Goal: Information Seeking & Learning: Learn about a topic

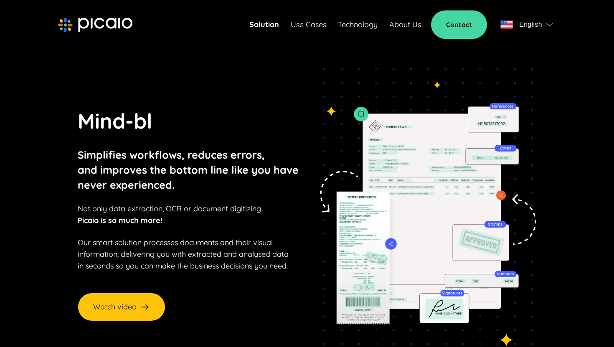
click at [82, 211] on span "Not only data extraction, OCR or document digitizing," at bounding box center [170, 209] width 185 height 10
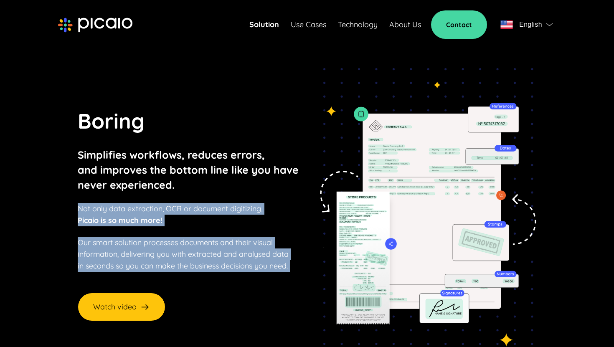
drag, startPoint x: 82, startPoint y: 211, endPoint x: 297, endPoint y: 263, distance: 221.1
click at [297, 263] on div "Boring Simplifies workflows, reduces errors, and improves the bottom line like …" at bounding box center [190, 188] width 225 height 167
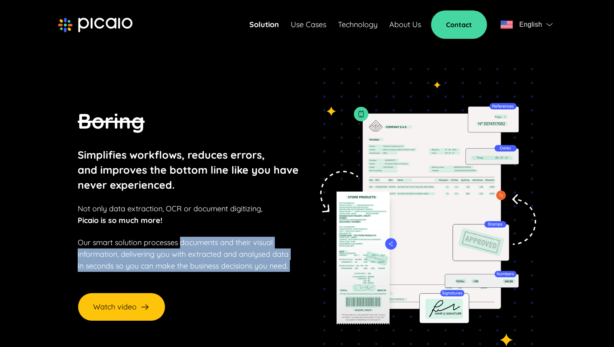
drag, startPoint x: 297, startPoint y: 263, endPoint x: 194, endPoint y: 237, distance: 106.1
click at [194, 237] on div "Boring Simplifies workflows, reduces errors, and improves the bottom line like …" at bounding box center [190, 188] width 225 height 167
click at [194, 237] on p "Our smart solution processes documents and their visual information, delivering…" at bounding box center [183, 254] width 211 height 35
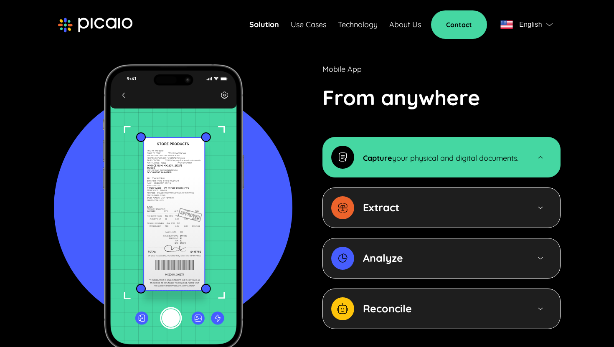
scroll to position [858, 0]
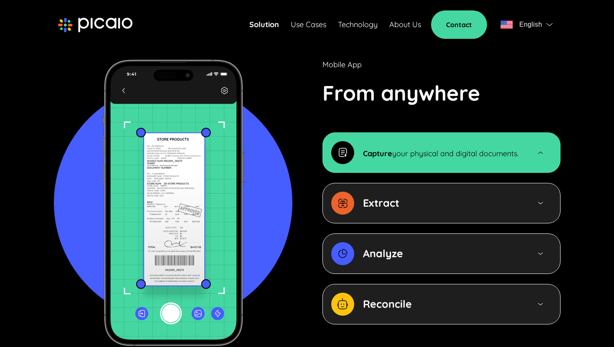
click at [371, 196] on strong "Extract" at bounding box center [381, 202] width 36 height 13
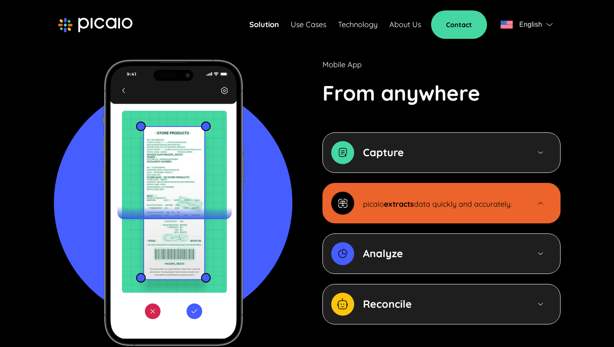
click at [412, 133] on div "Capture" at bounding box center [442, 153] width 238 height 41
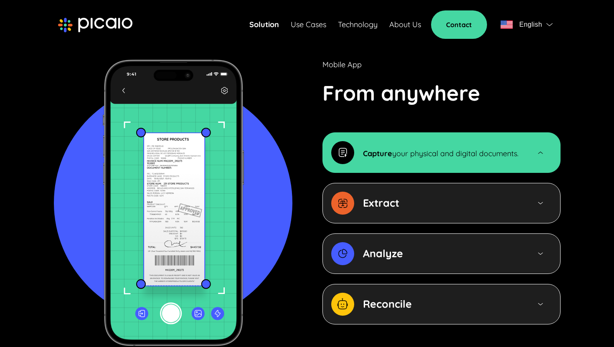
click at [408, 183] on div "Extract" at bounding box center [442, 203] width 238 height 41
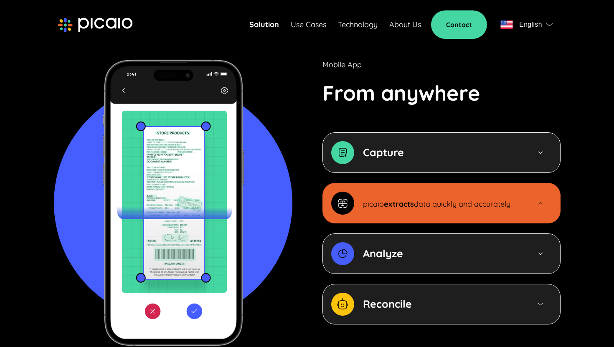
click at [412, 246] on div "Analyze" at bounding box center [442, 253] width 159 height 15
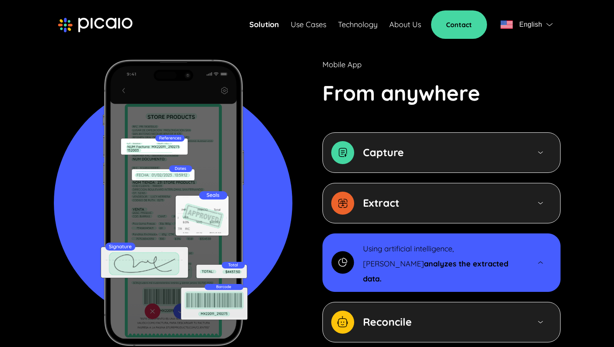
click at [417, 315] on div "Reconcile" at bounding box center [442, 322] width 159 height 15
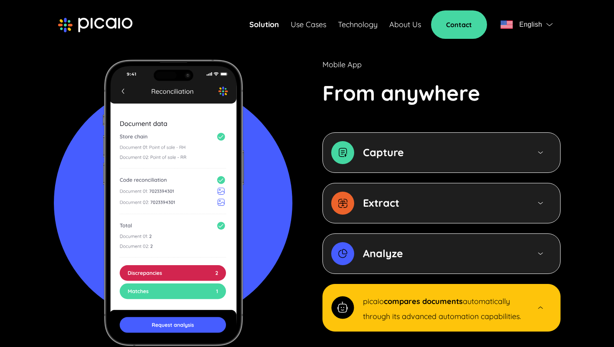
click at [391, 247] on strong "Analyze" at bounding box center [383, 253] width 40 height 13
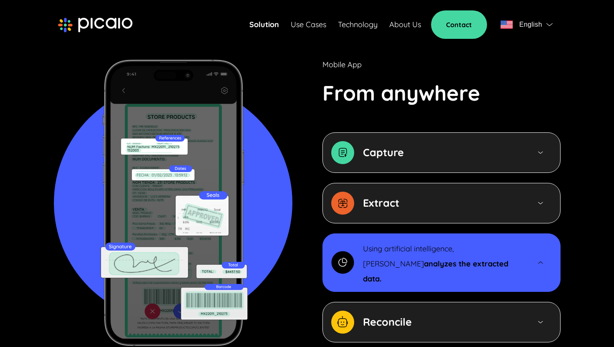
click at [384, 302] on div "Reconcile" at bounding box center [442, 322] width 238 height 41
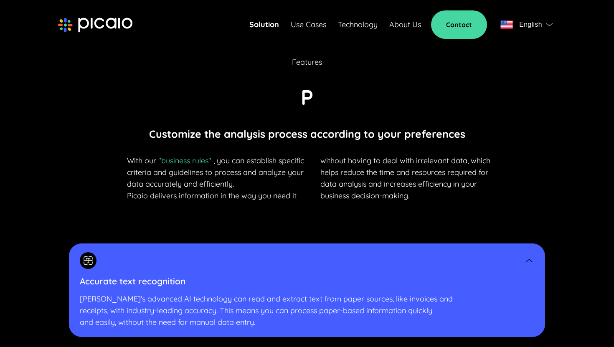
scroll to position [1669, 0]
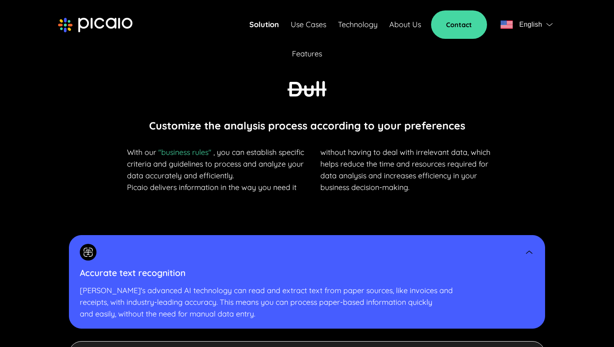
click at [241, 147] on p "With our "business rules" , you can establish specific criteria and guidelines …" at bounding box center [217, 170] width 181 height 47
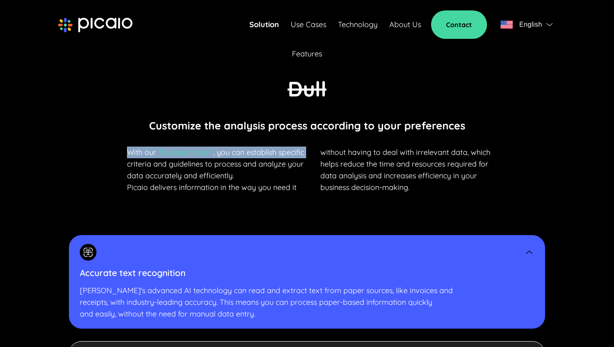
click at [241, 147] on p "With our "business rules" , you can establish specific criteria and guidelines …" at bounding box center [217, 170] width 181 height 47
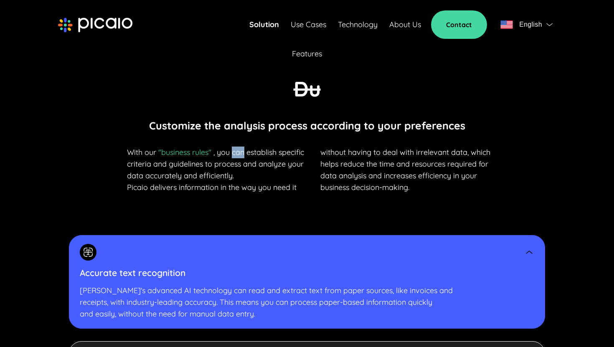
click at [241, 147] on p "With our "business rules" , you can establish specific criteria and guidelines …" at bounding box center [217, 170] width 181 height 47
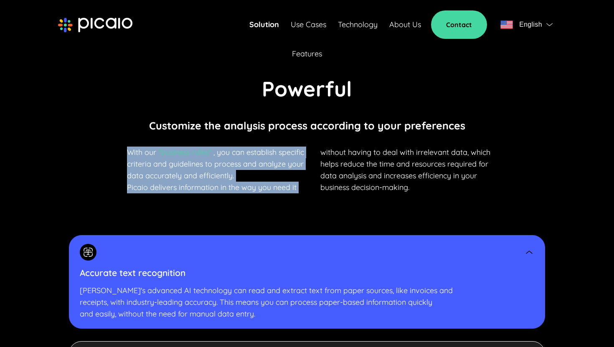
drag, startPoint x: 241, startPoint y: 142, endPoint x: 242, endPoint y: 176, distance: 34.7
click at [242, 176] on p "With our "business rules" , you can establish specific criteria and guidelines …" at bounding box center [217, 170] width 181 height 47
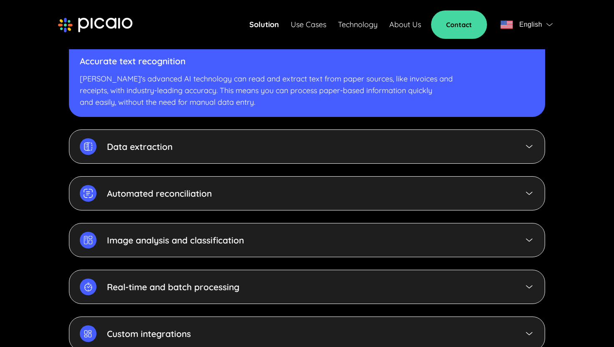
scroll to position [1893, 0]
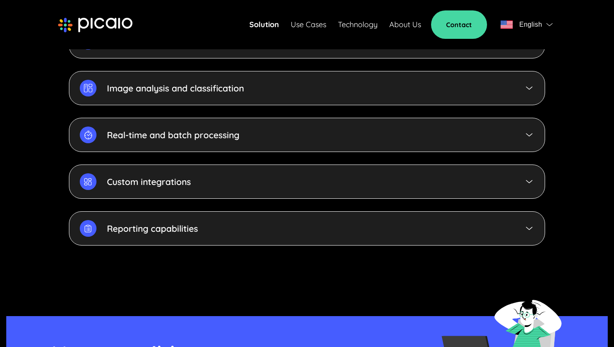
click at [246, 217] on div "Reporting capabilities" at bounding box center [307, 229] width 477 height 34
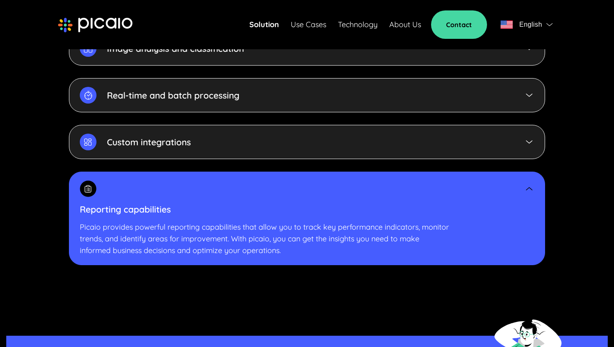
scroll to position [2014, 0]
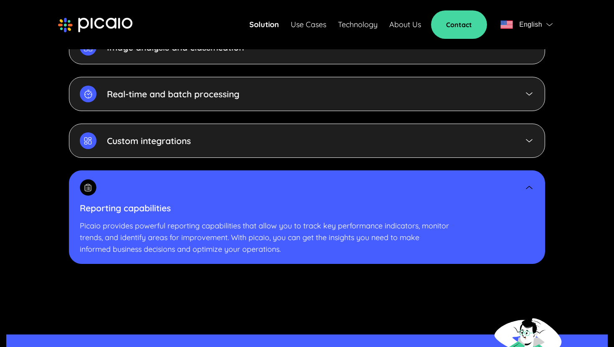
click at [240, 231] on p "Picaio provides powerful reporting capabilities that allow you to track key per…" at bounding box center [307, 237] width 455 height 35
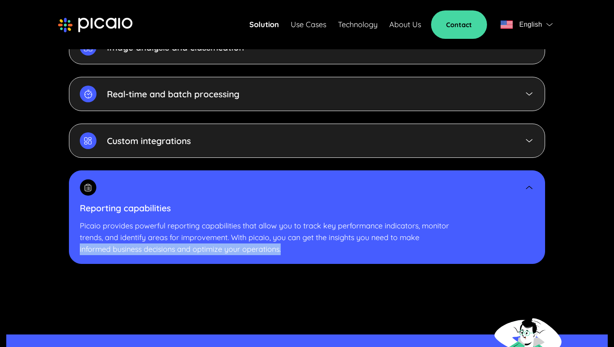
click at [240, 231] on p "Picaio provides powerful reporting capabilities that allow you to track key per…" at bounding box center [307, 237] width 455 height 35
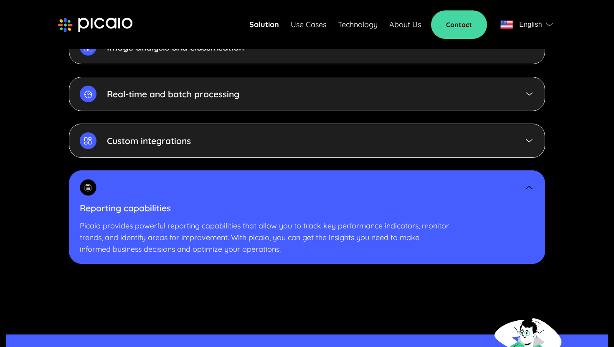
click at [241, 220] on p "Picaio provides powerful reporting capabilities that allow you to track key per…" at bounding box center [307, 237] width 455 height 35
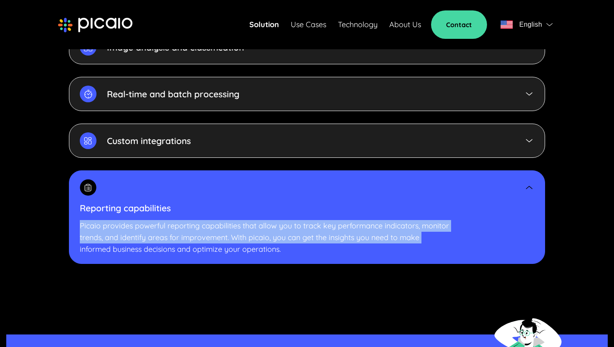
drag, startPoint x: 241, startPoint y: 215, endPoint x: 242, endPoint y: 230, distance: 14.7
click at [242, 230] on p "Picaio provides powerful reporting capabilities that allow you to track key per…" at bounding box center [307, 237] width 455 height 35
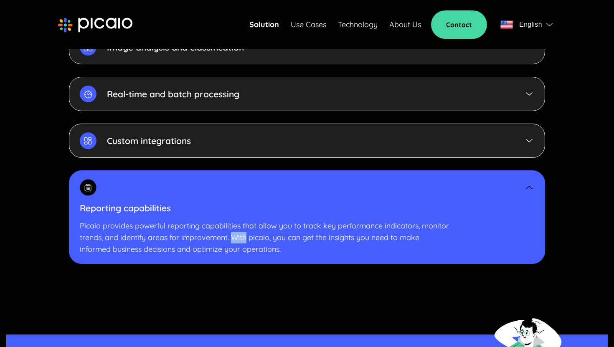
click at [242, 230] on p "Picaio provides powerful reporting capabilities that allow you to track key per…" at bounding box center [307, 237] width 455 height 35
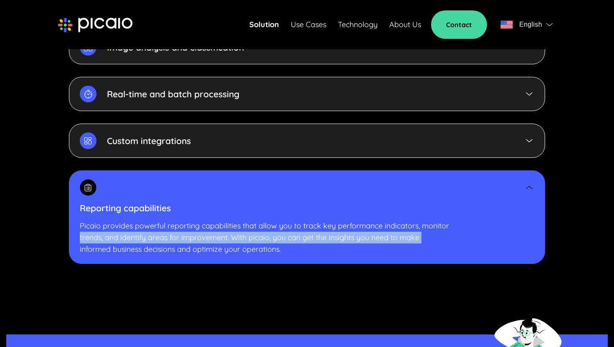
drag, startPoint x: 242, startPoint y: 230, endPoint x: 231, endPoint y: 221, distance: 14.9
click at [231, 221] on p "Picaio provides powerful reporting capabilities that allow you to track key per…" at bounding box center [307, 237] width 455 height 35
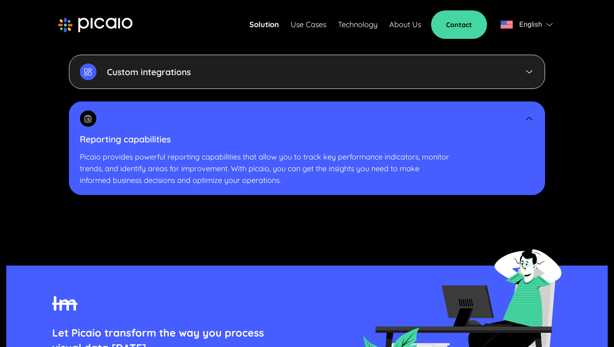
scroll to position [1991, 0]
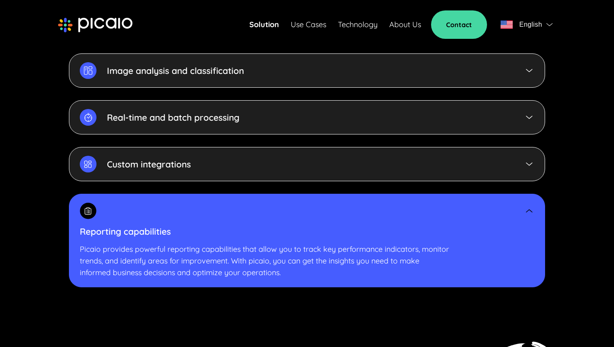
click at [308, 27] on link "Use Cases" at bounding box center [309, 25] width 36 height 12
